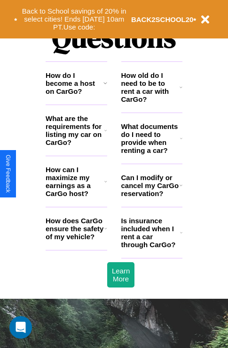
scroll to position [1138, 0]
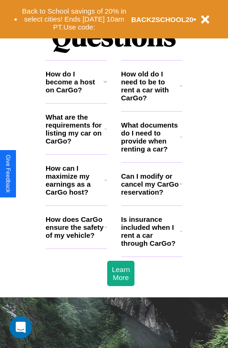
click at [105, 85] on icon at bounding box center [105, 82] width 4 height 8
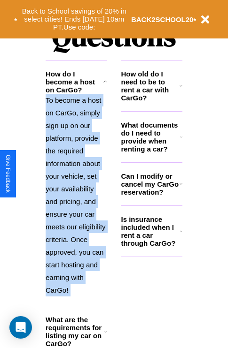
scroll to position [1214, 0]
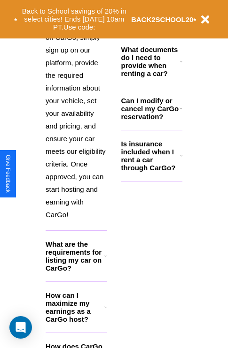
click at [76, 323] on h3 "How can I maximize my earnings as a CarGo host?" at bounding box center [75, 308] width 59 height 32
click at [151, 171] on h3 "Is insurance included when I rent a car through CarGo?" at bounding box center [150, 156] width 59 height 32
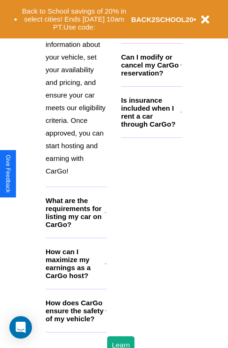
click at [76, 323] on h3 "How does CarGo ensure the safety of my vehicle?" at bounding box center [75, 311] width 59 height 24
click at [151, 77] on h3 "Can I modify or cancel my CarGo reservation?" at bounding box center [150, 65] width 58 height 24
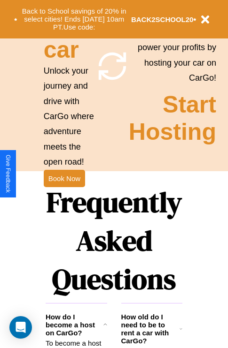
click at [181, 333] on icon at bounding box center [180, 329] width 3 height 8
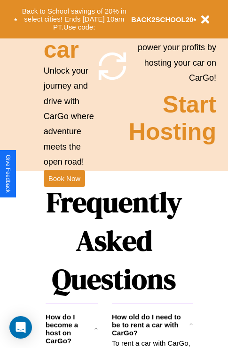
scroll to position [1111, 0]
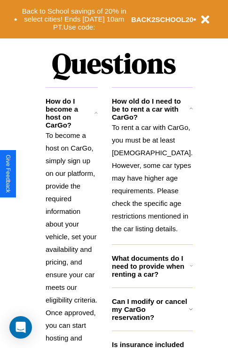
click at [190, 270] on icon at bounding box center [191, 267] width 3 height 8
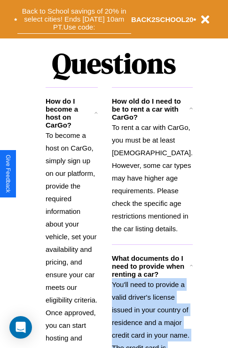
click at [74, 19] on button "Back to School savings of 20% in select cities! Ends [DATE] 10am PT. Use code:" at bounding box center [74, 19] width 114 height 29
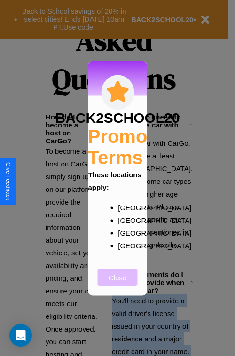
click at [117, 283] on button "Close" at bounding box center [118, 276] width 40 height 17
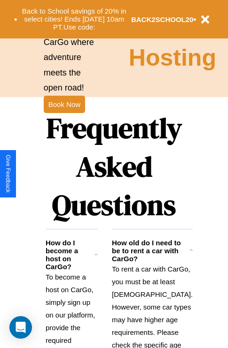
scroll to position [914, 0]
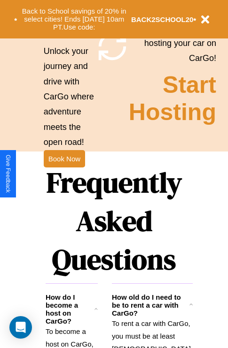
click at [64, 174] on h1 "Frequently Asked Questions" at bounding box center [114, 221] width 137 height 125
